Goal: Find specific page/section: Find specific page/section

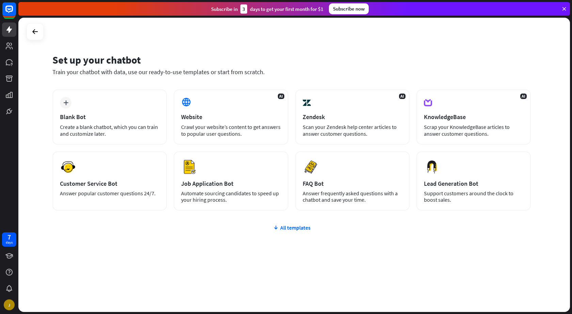
click at [563, 9] on icon at bounding box center [564, 9] width 6 height 6
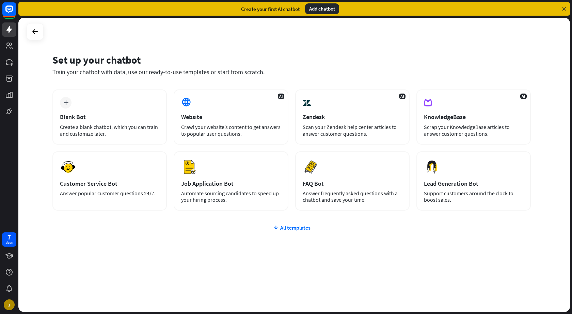
click at [566, 6] on icon at bounding box center [564, 9] width 6 height 6
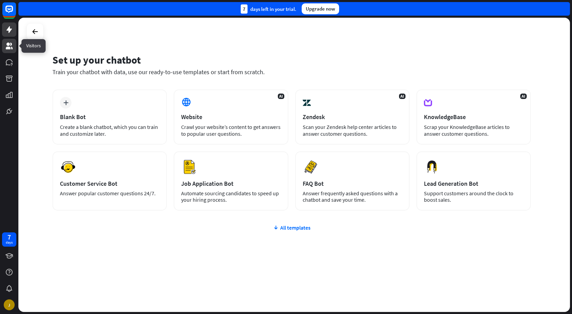
click at [5, 41] on link at bounding box center [9, 46] width 14 height 14
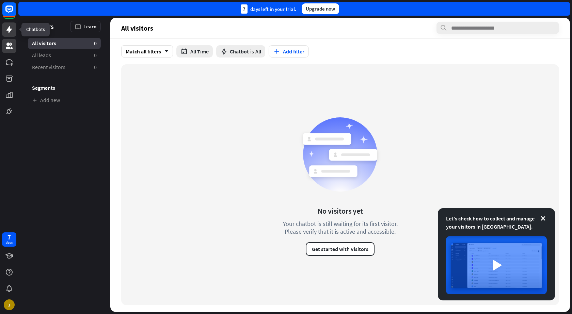
click at [4, 31] on link at bounding box center [9, 29] width 14 height 14
